Goal: Check status

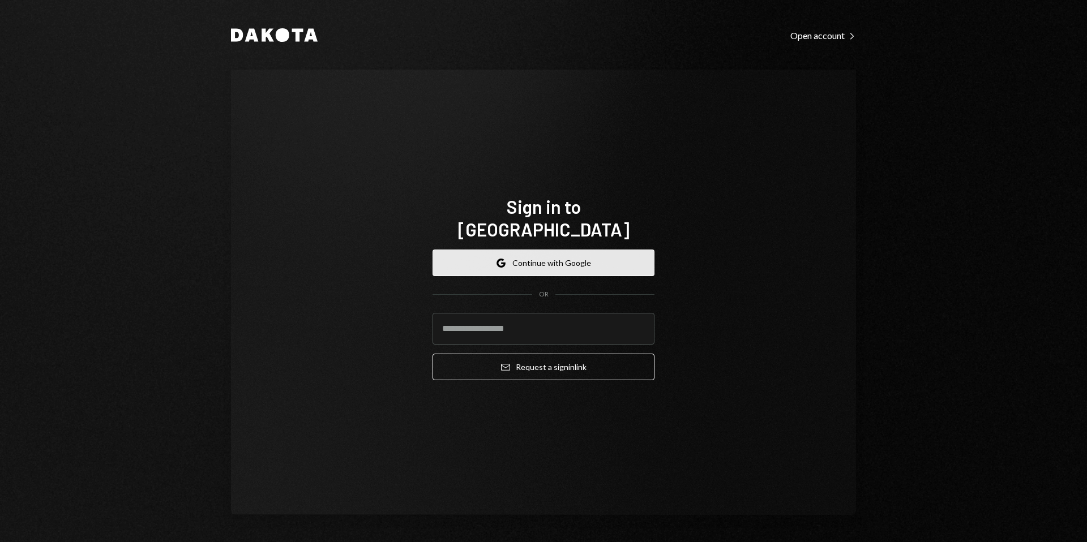
click at [538, 260] on button "Google Continue with Google" at bounding box center [543, 263] width 222 height 27
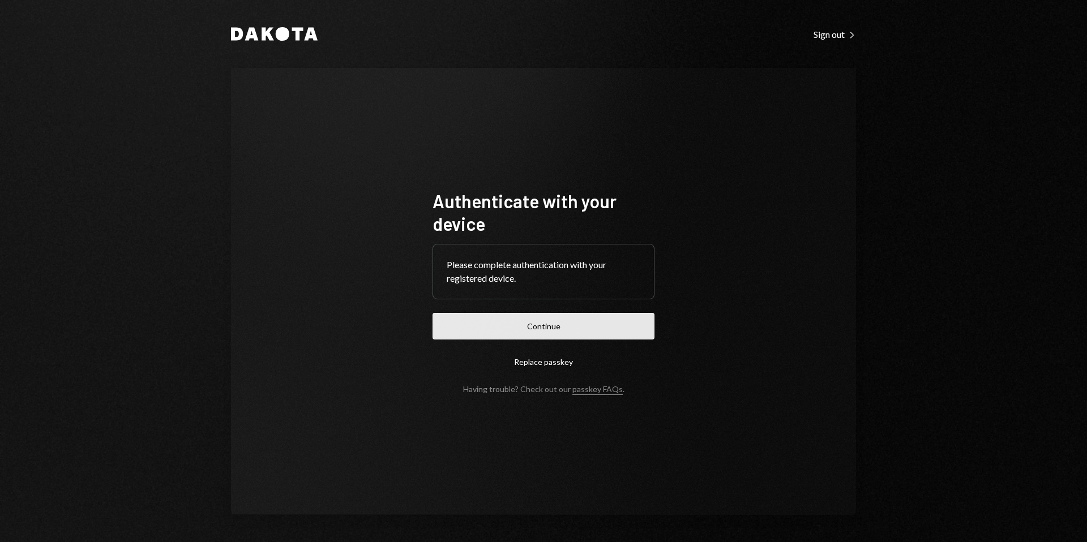
click at [570, 328] on button "Continue" at bounding box center [543, 326] width 222 height 27
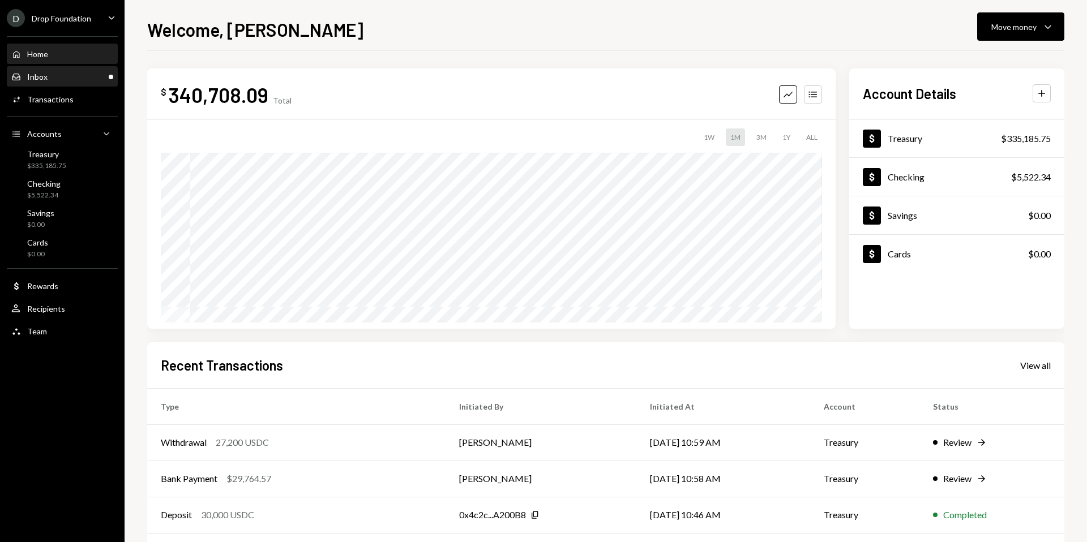
click at [78, 78] on div "Inbox Inbox" at bounding box center [62, 77] width 102 height 10
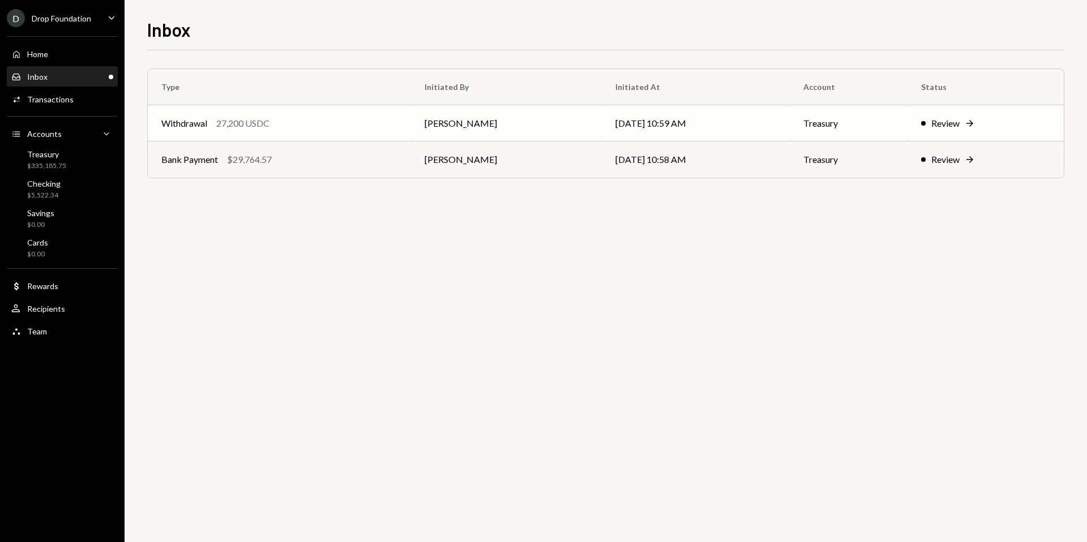
click at [973, 123] on icon "Right Arrow" at bounding box center [969, 123] width 11 height 11
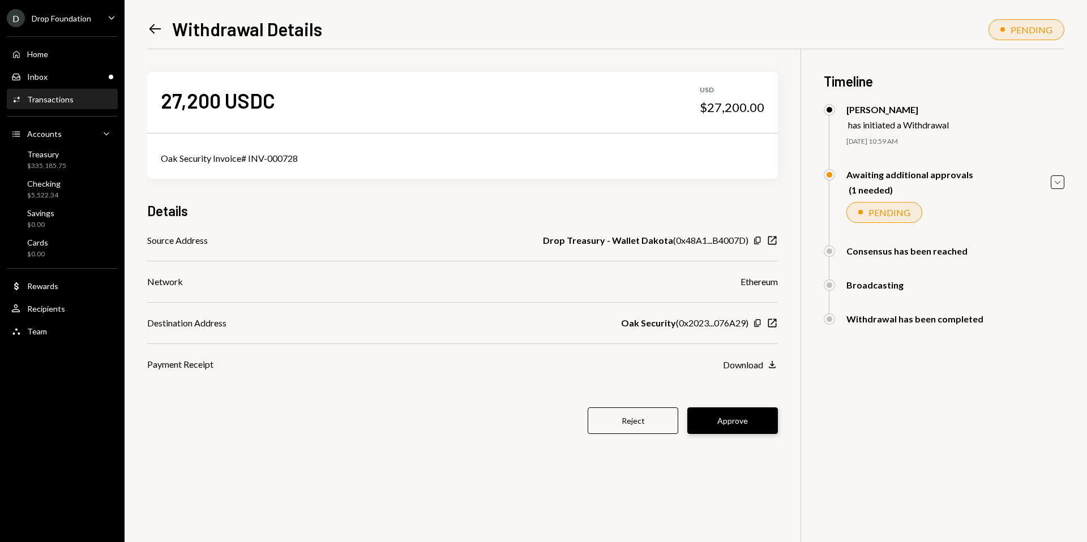
click at [744, 407] on button "Approve" at bounding box center [732, 420] width 91 height 27
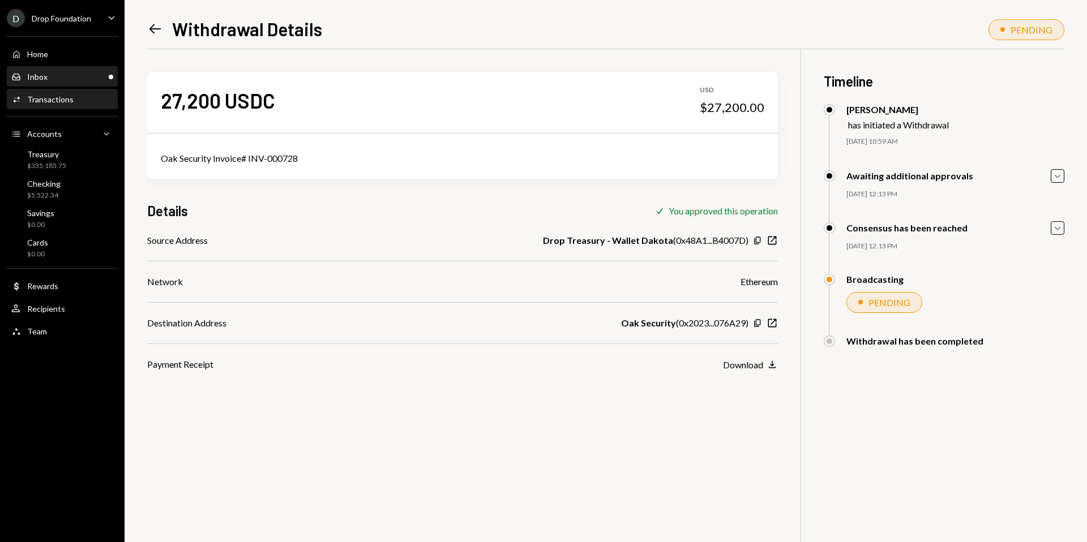
click at [110, 85] on div "Inbox Inbox" at bounding box center [62, 76] width 102 height 19
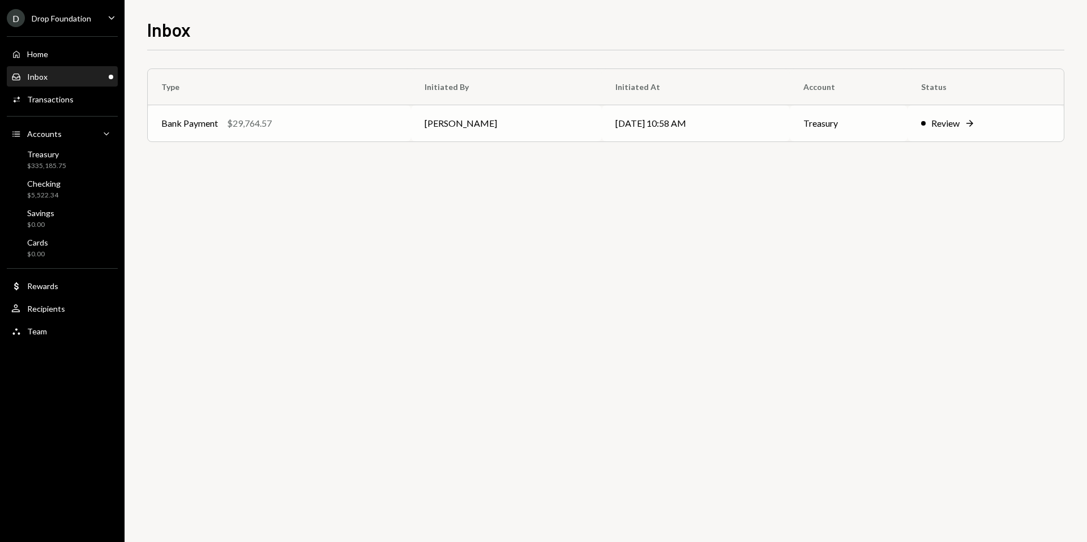
click at [973, 125] on icon "Right Arrow" at bounding box center [969, 123] width 11 height 11
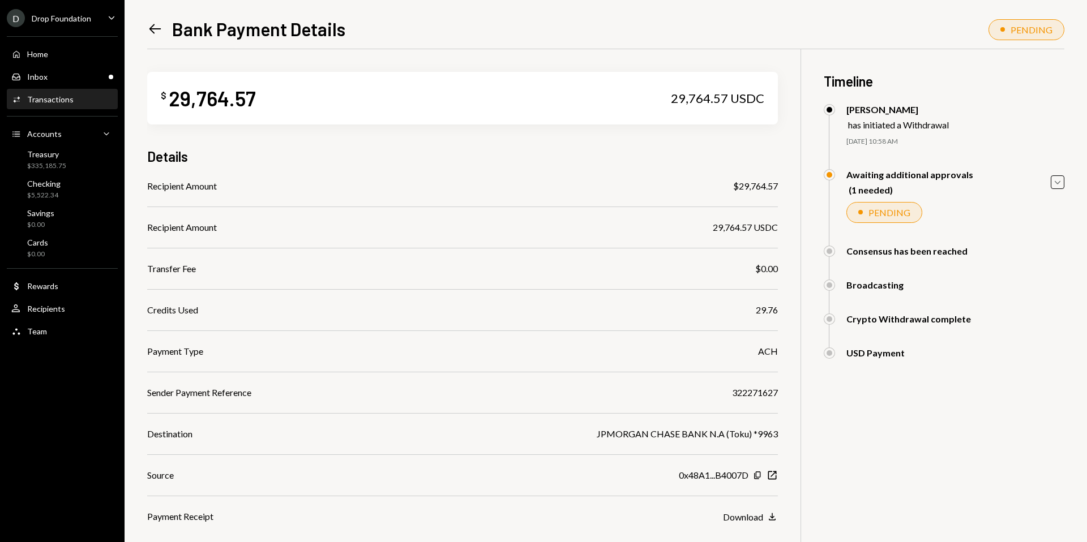
scroll to position [80, 0]
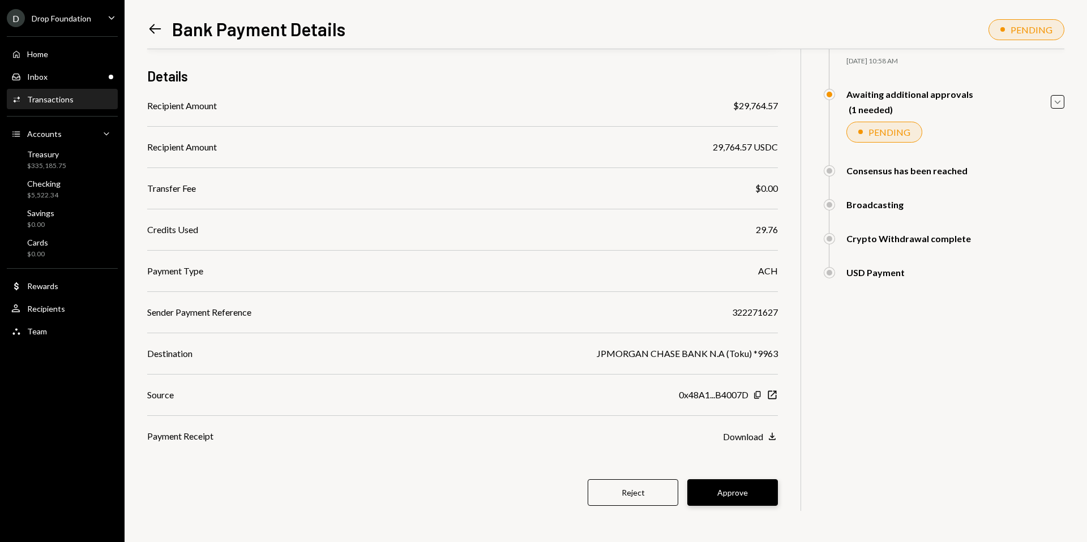
click at [739, 484] on button "Approve" at bounding box center [732, 492] width 91 height 27
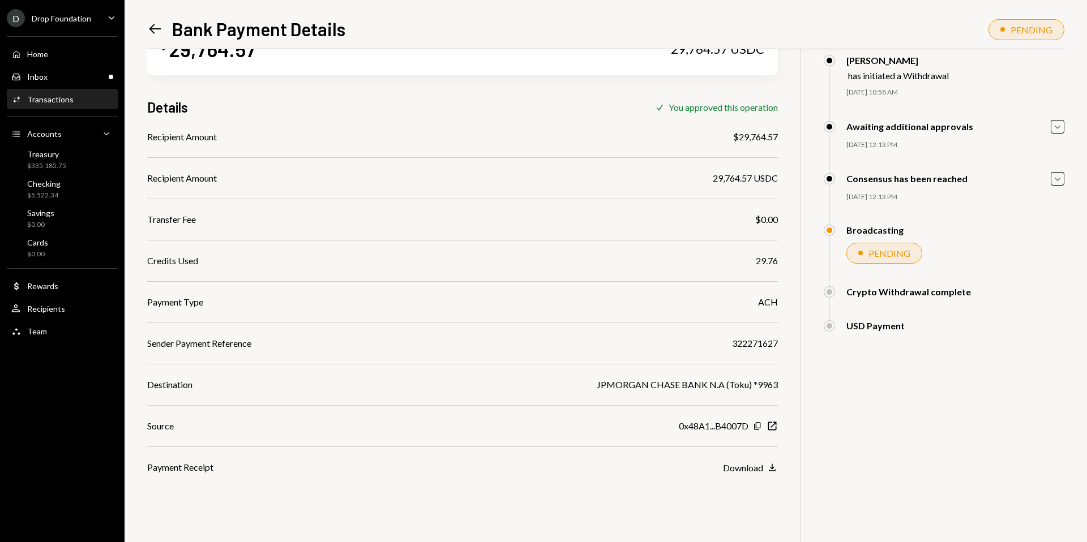
scroll to position [0, 0]
